Goal: Find specific page/section: Locate a particular part of the current website

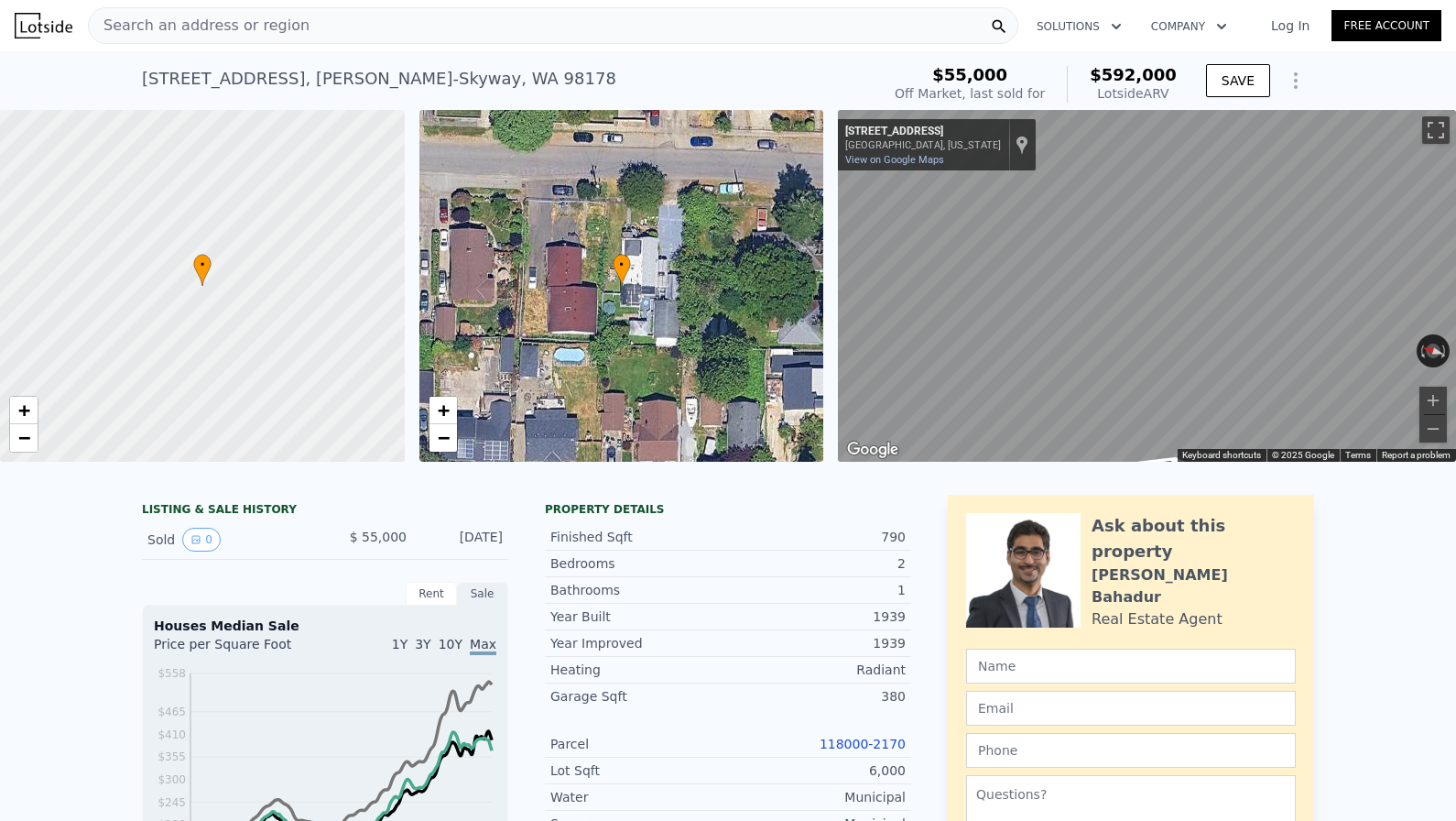
click at [793, 318] on div "• + − • + − ← Move left → Move right ↑ Move up ↓ Move down + Zoom in - Zoom out…" at bounding box center [728, 286] width 1456 height 352
click at [735, 284] on div "• + − • + − ← Move left → Move right ↑ Move up ↓ Move down + Zoom in - Zoom out…" at bounding box center [728, 286] width 1456 height 352
click at [835, 321] on div "← Move left → Move right ↑ Move up ↓ Move down + Zoom in - Zoom out [STREET_ADD…" at bounding box center [1139, 286] width 618 height 352
click at [1427, 399] on button "Zoom in" at bounding box center [1433, 400] width 27 height 27
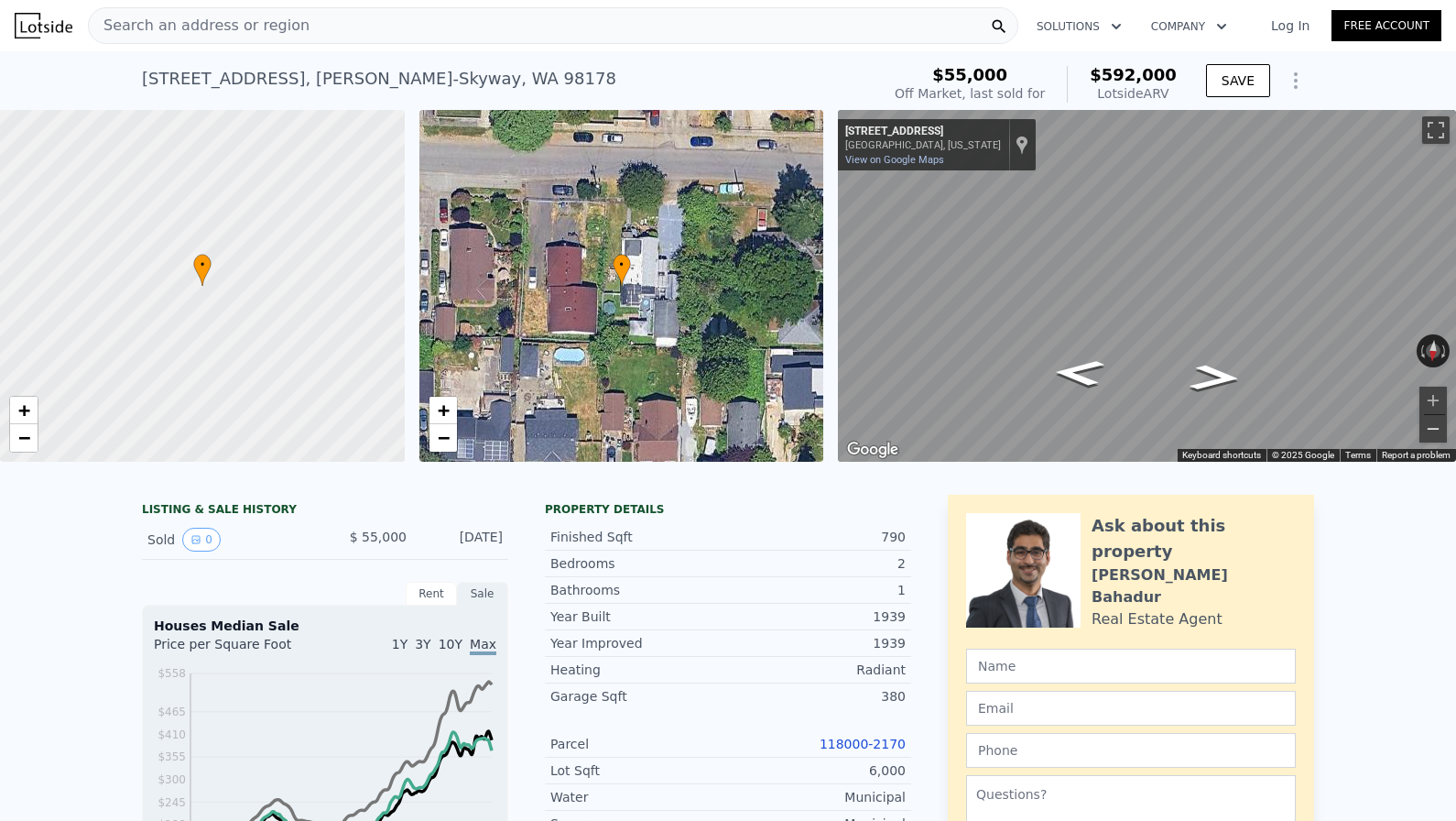
click at [1425, 425] on button "Zoom out" at bounding box center [1433, 428] width 27 height 27
click at [1455, 328] on html "Search an address or region Solutions Company Open main menu Log In Free Accoun…" at bounding box center [728, 410] width 1456 height 821
click at [1373, 357] on div "Map" at bounding box center [1147, 286] width 618 height 352
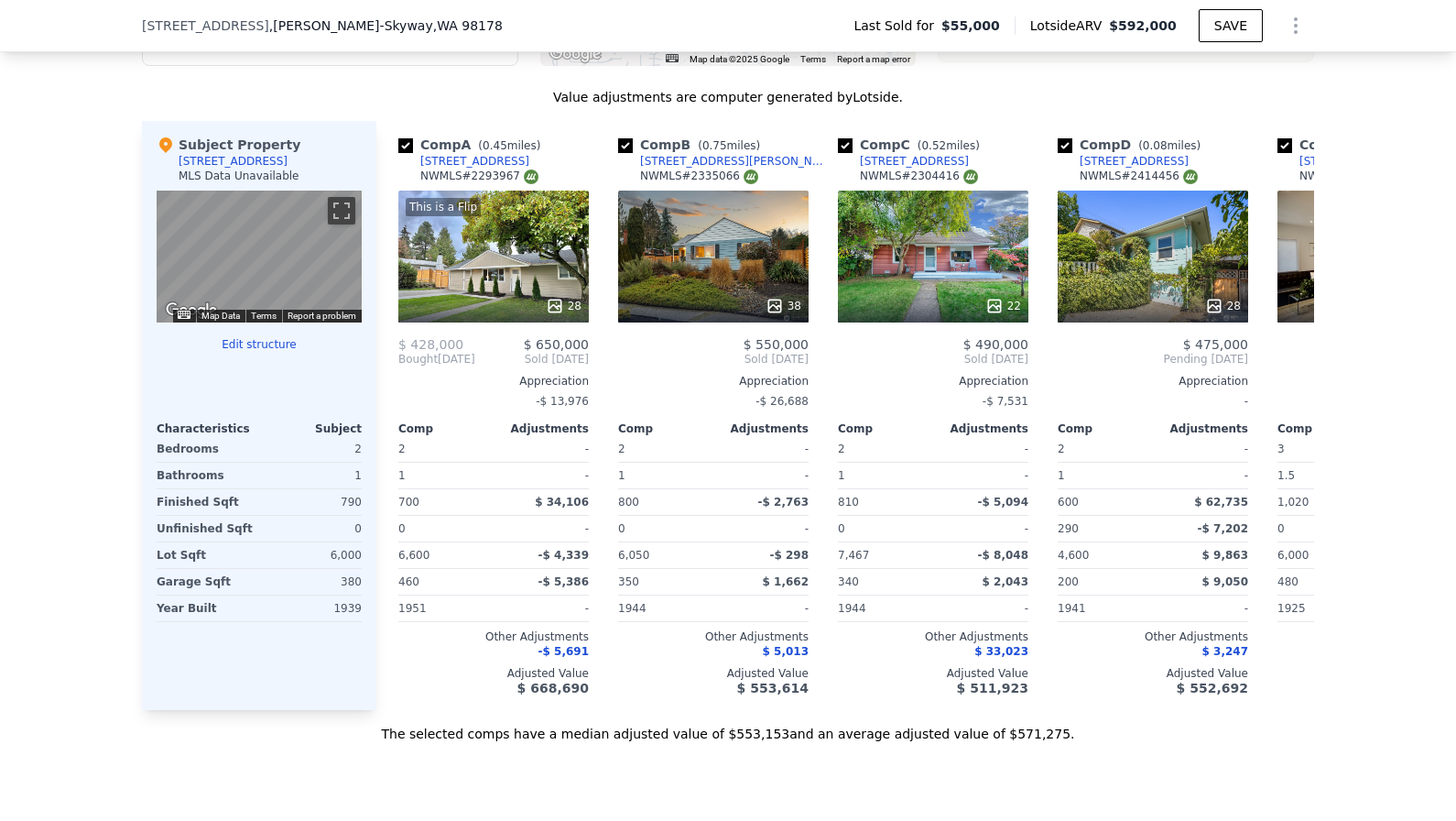
click at [490, 280] on div "This is a Flip 28" at bounding box center [494, 256] width 191 height 132
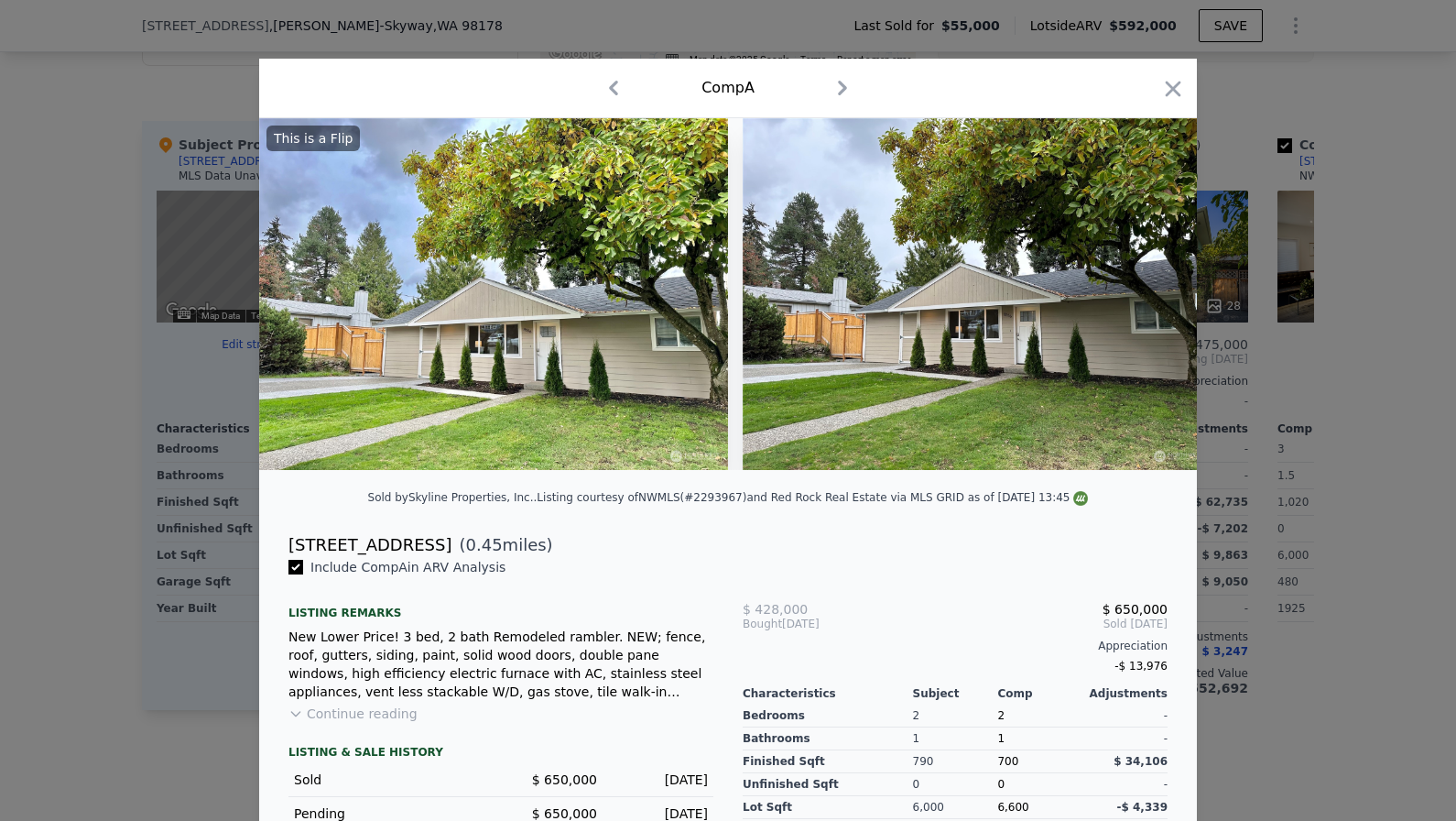
click at [1187, 98] on div "Comp A" at bounding box center [728, 89] width 938 height 60
click at [1177, 98] on icon "button" at bounding box center [1173, 88] width 25 height 25
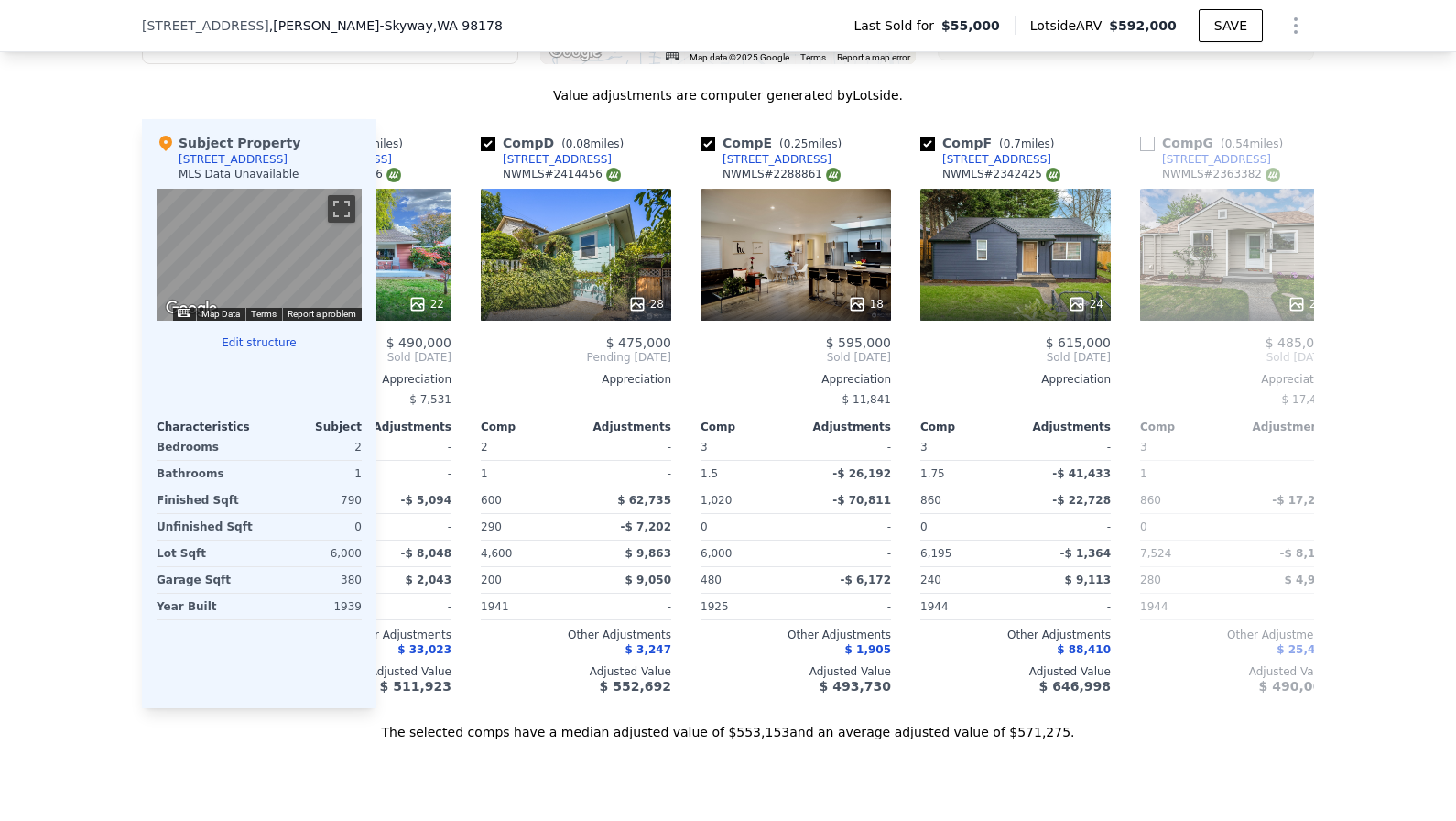
scroll to position [0, 580]
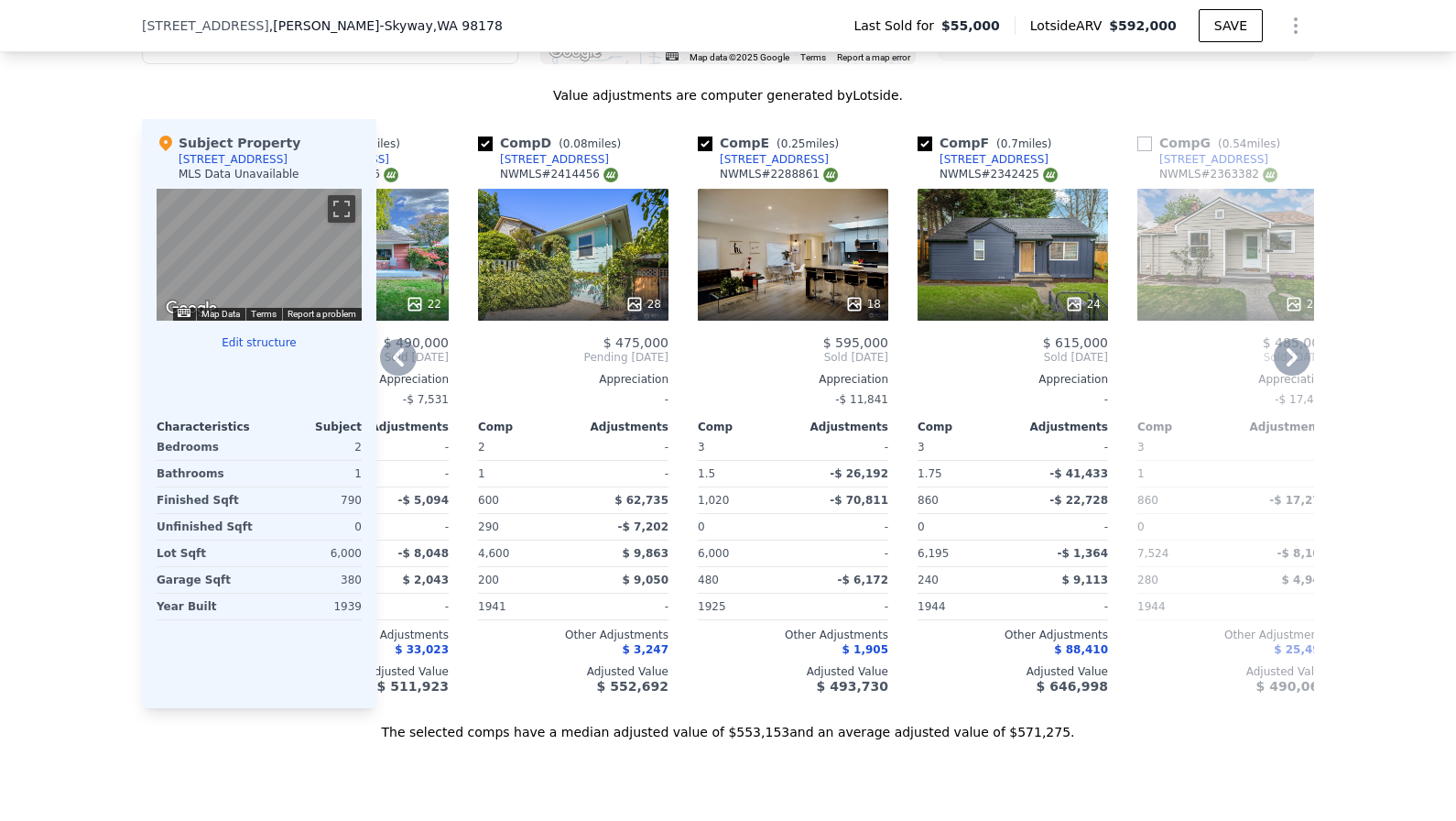
click at [1030, 235] on div "24" at bounding box center [1013, 254] width 191 height 132
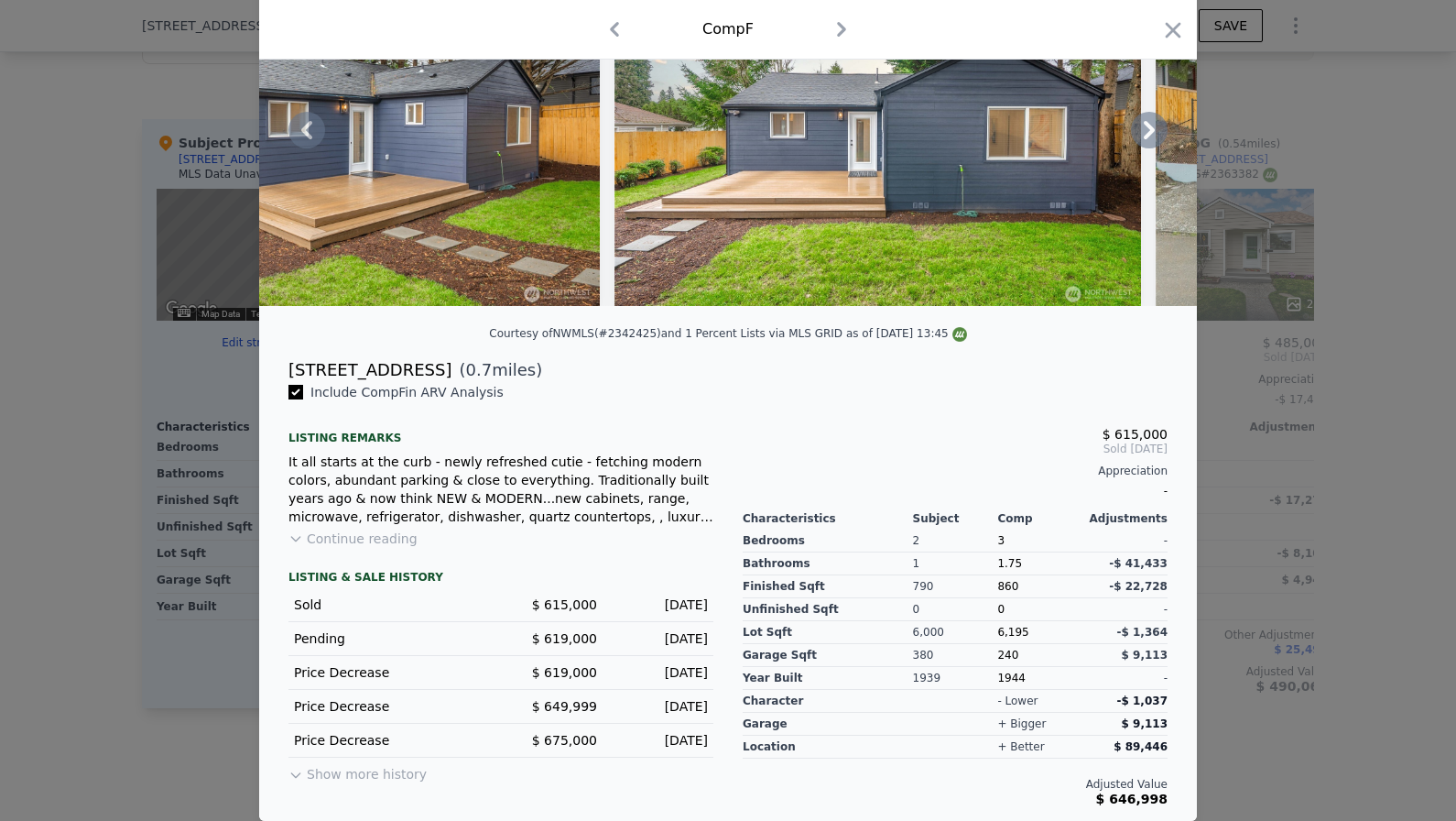
scroll to position [164, 0]
click at [362, 775] on button "Show more history" at bounding box center [358, 770] width 138 height 25
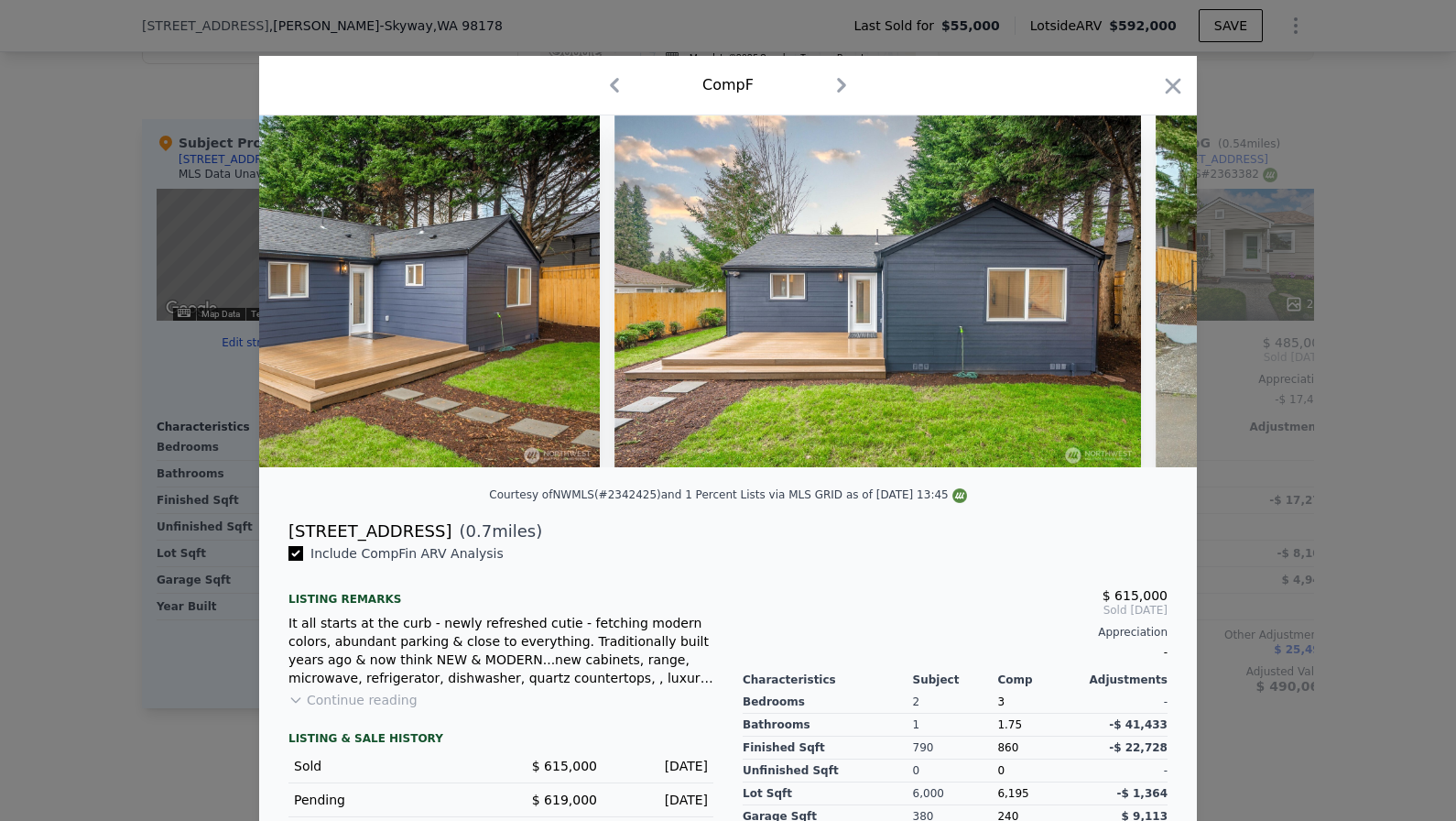
scroll to position [0, 0]
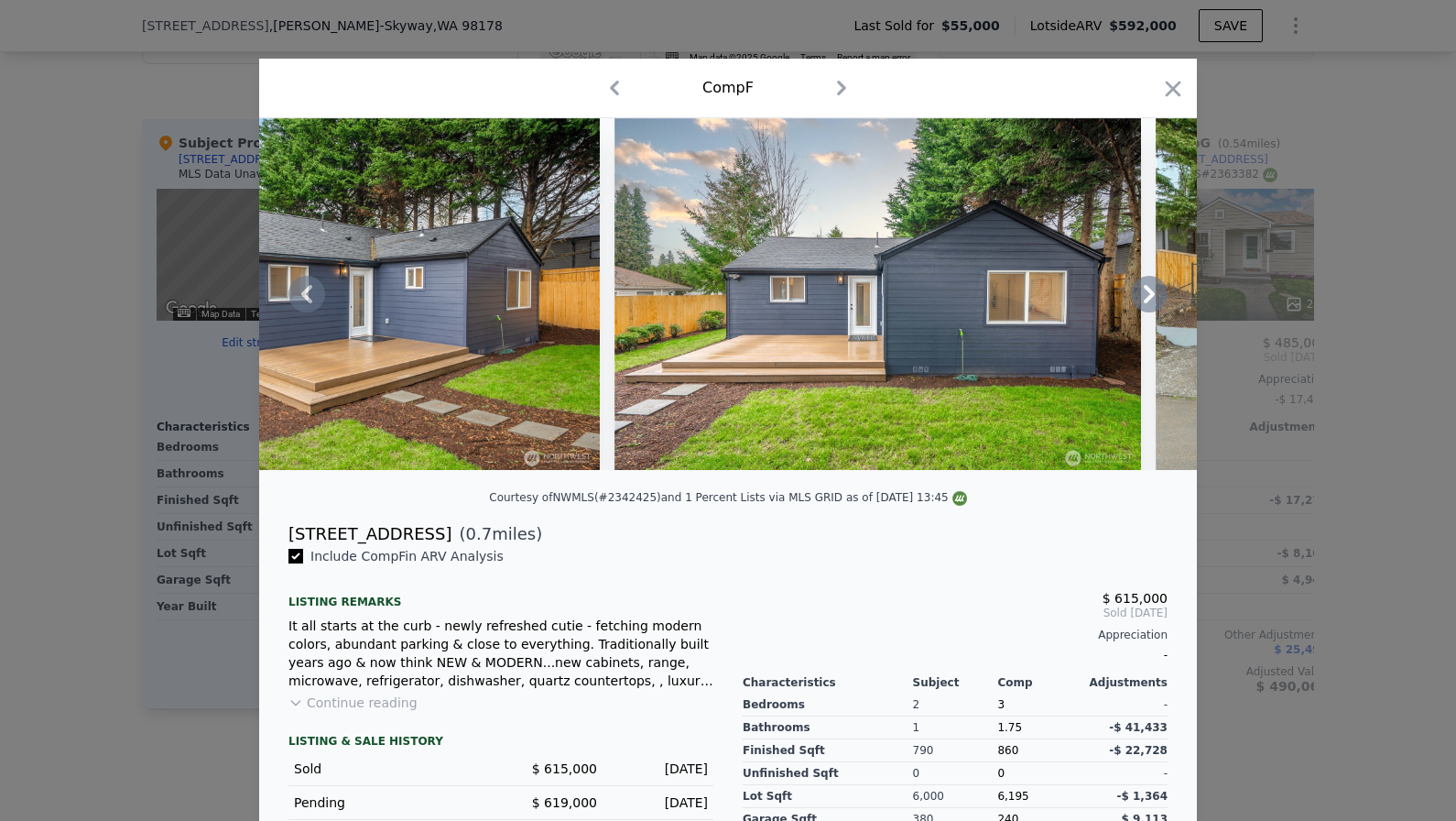
click at [675, 341] on img at bounding box center [878, 294] width 527 height 352
